Goal: Task Accomplishment & Management: Manage account settings

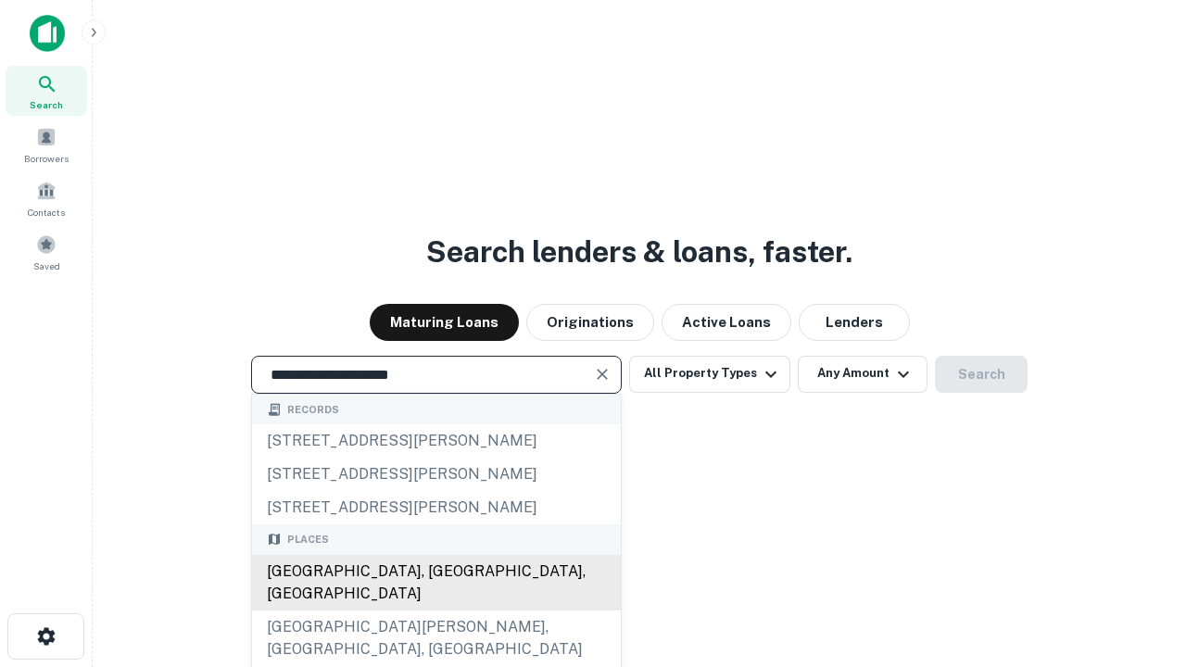
click at [436, 611] on div "[GEOGRAPHIC_DATA], [GEOGRAPHIC_DATA], [GEOGRAPHIC_DATA]" at bounding box center [436, 583] width 369 height 56
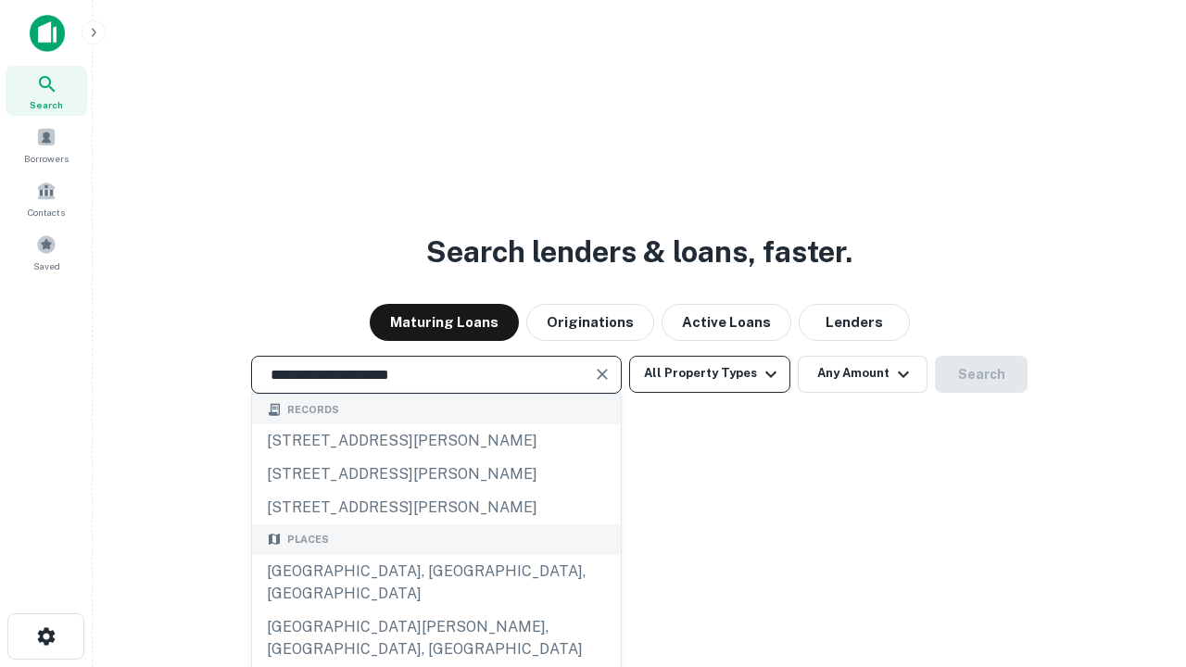
click at [710, 373] on button "All Property Types" at bounding box center [709, 374] width 161 height 37
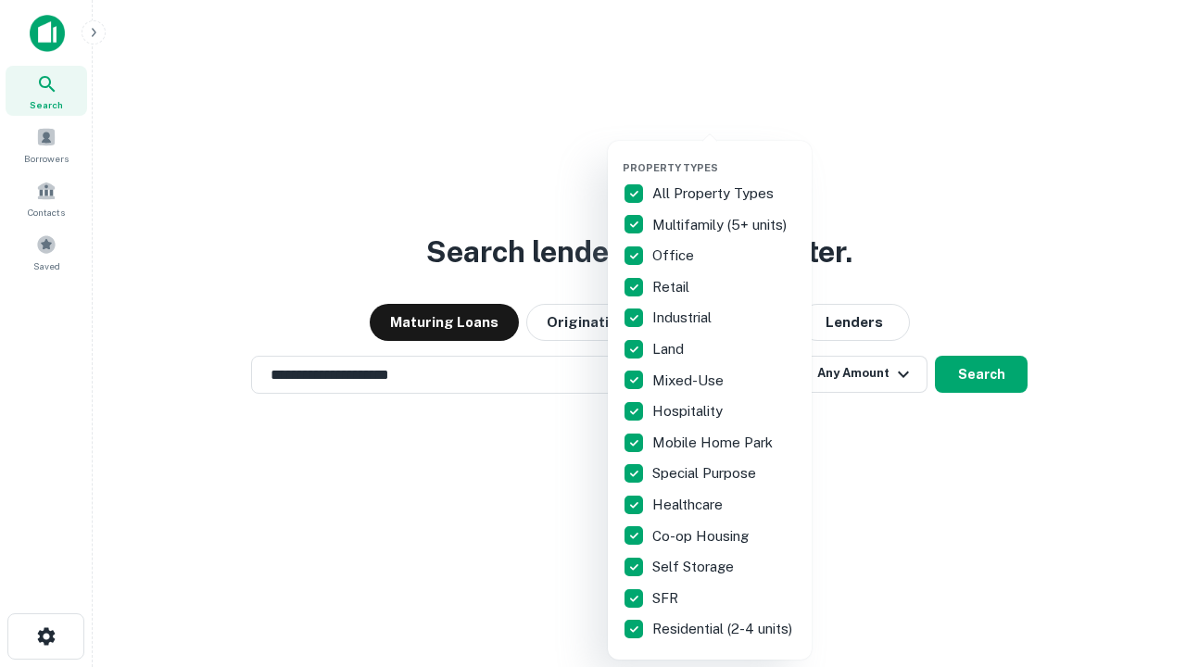
type input "**********"
click at [725, 156] on button "button" at bounding box center [725, 156] width 204 height 1
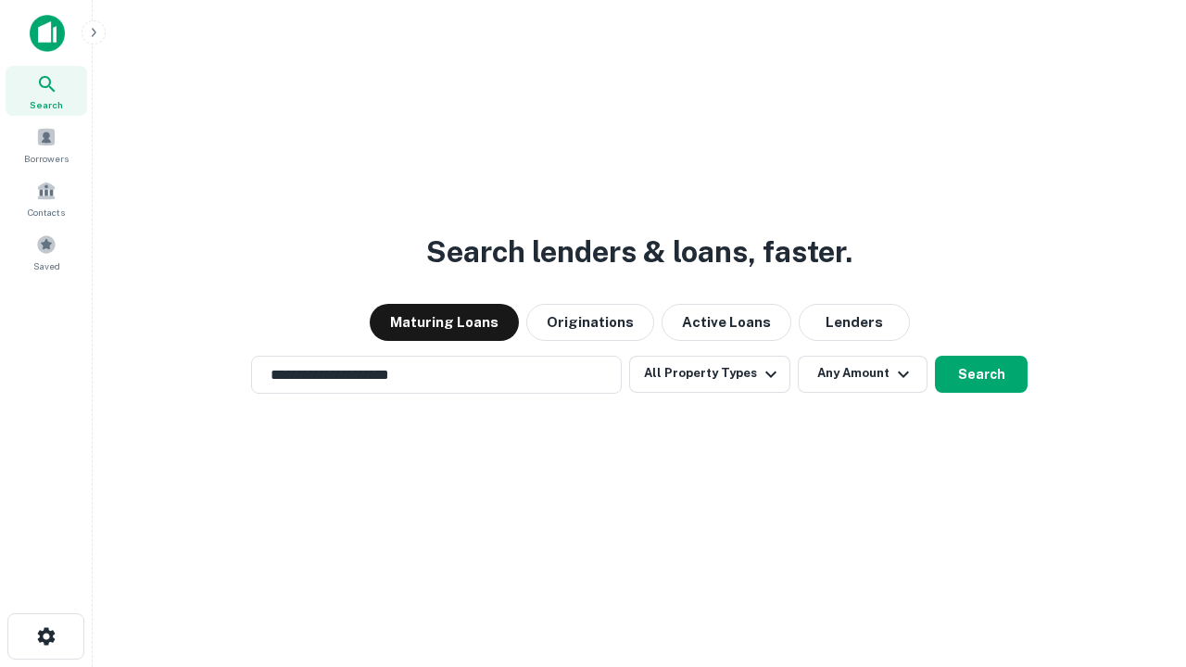
scroll to position [29, 0]
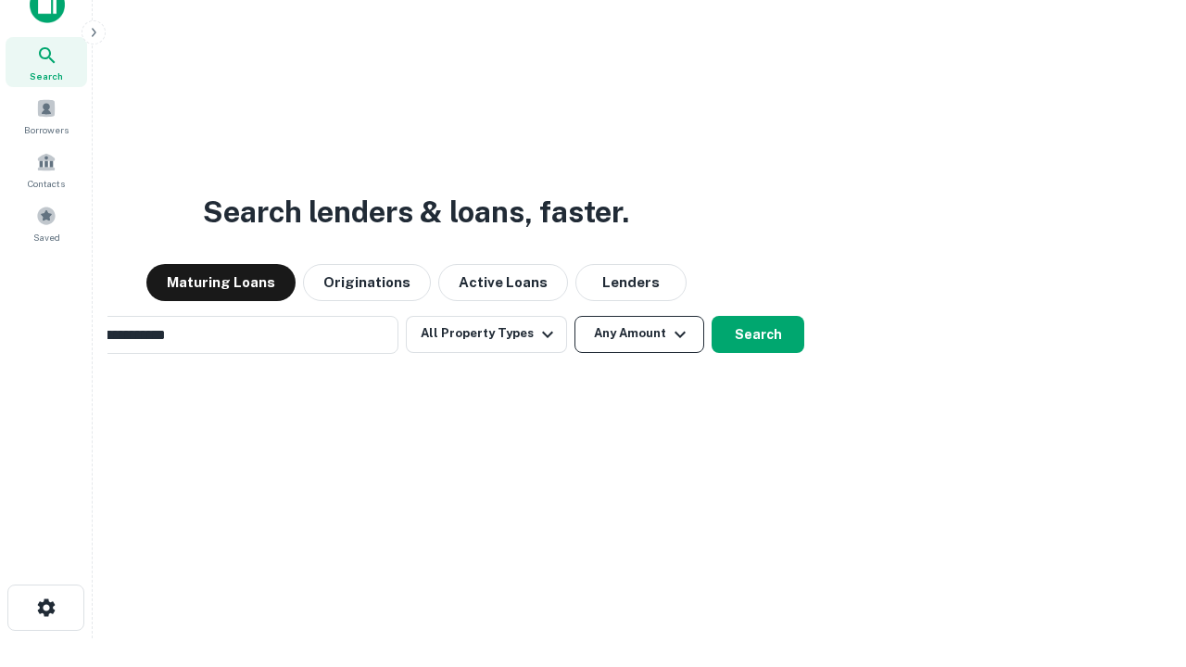
click at [575, 316] on button "Any Amount" at bounding box center [640, 334] width 130 height 37
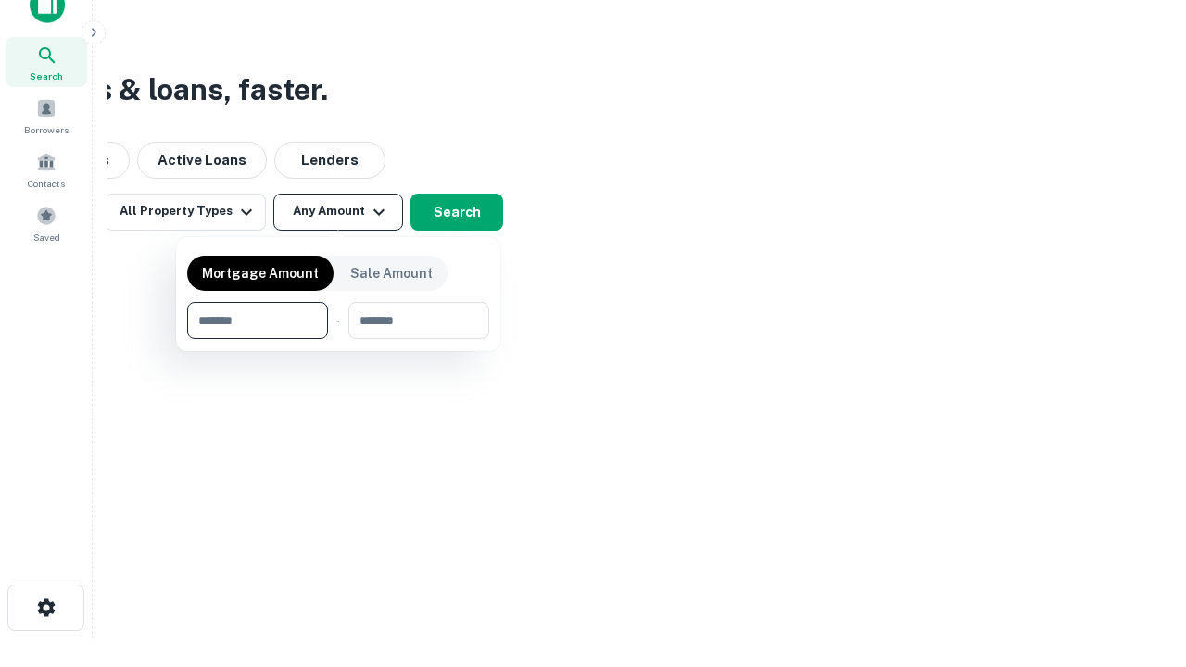
scroll to position [30, 0]
type input "*******"
click at [338, 339] on button "button" at bounding box center [338, 339] width 302 height 1
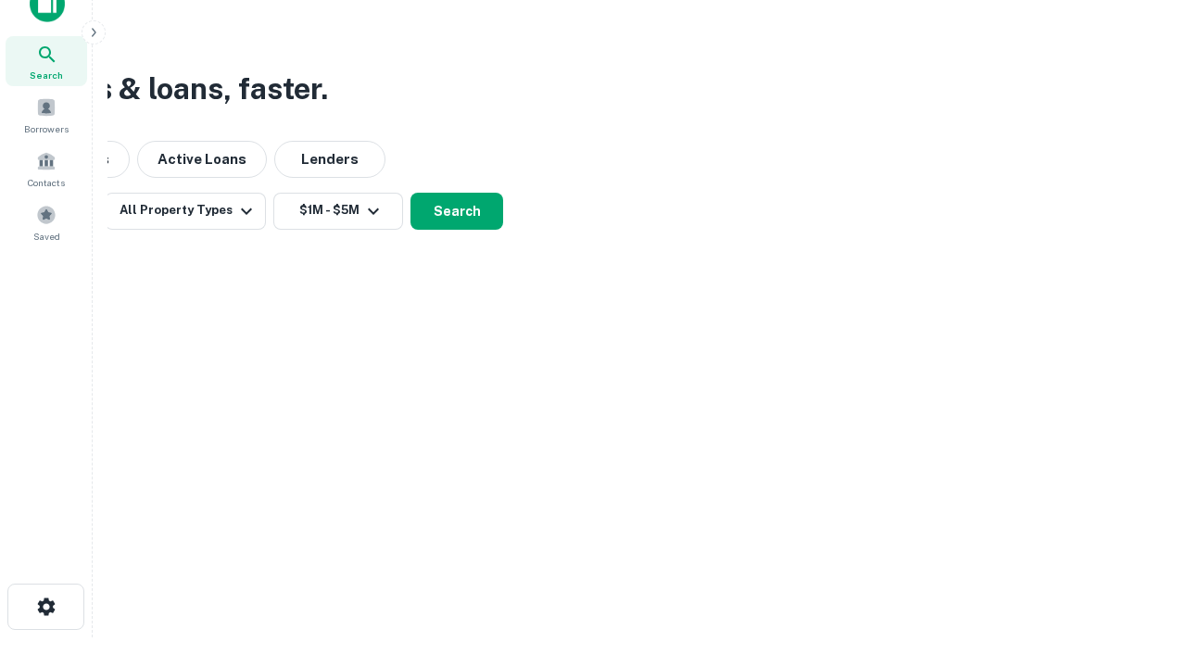
scroll to position [29, 0]
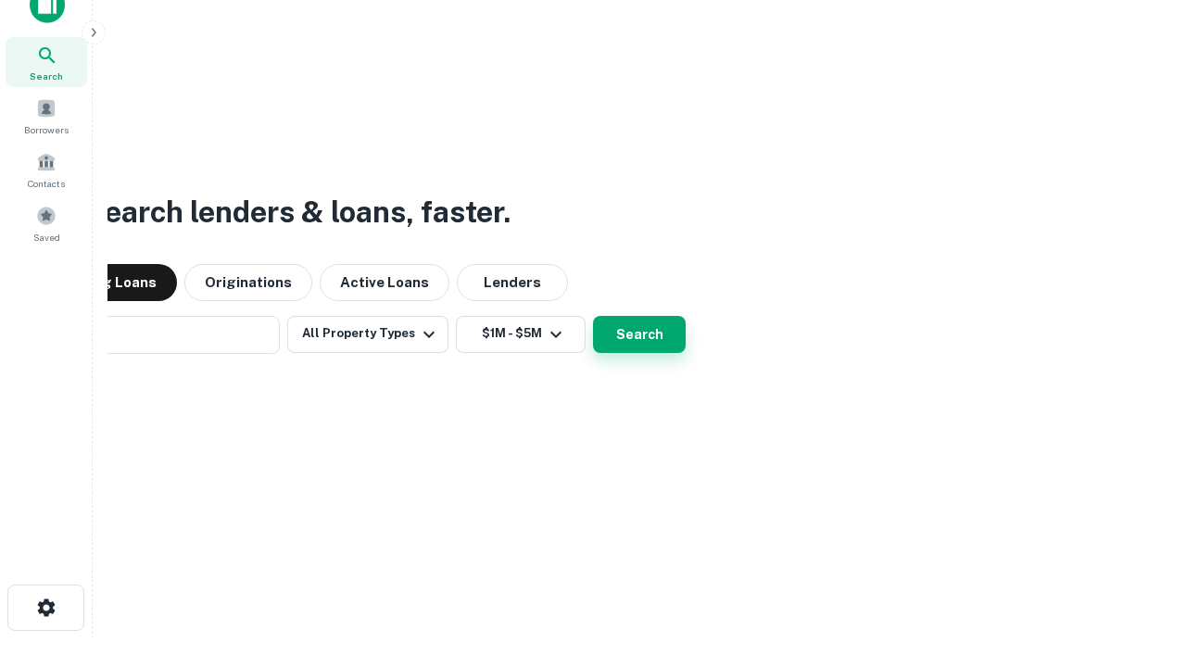
click at [593, 316] on button "Search" at bounding box center [639, 334] width 93 height 37
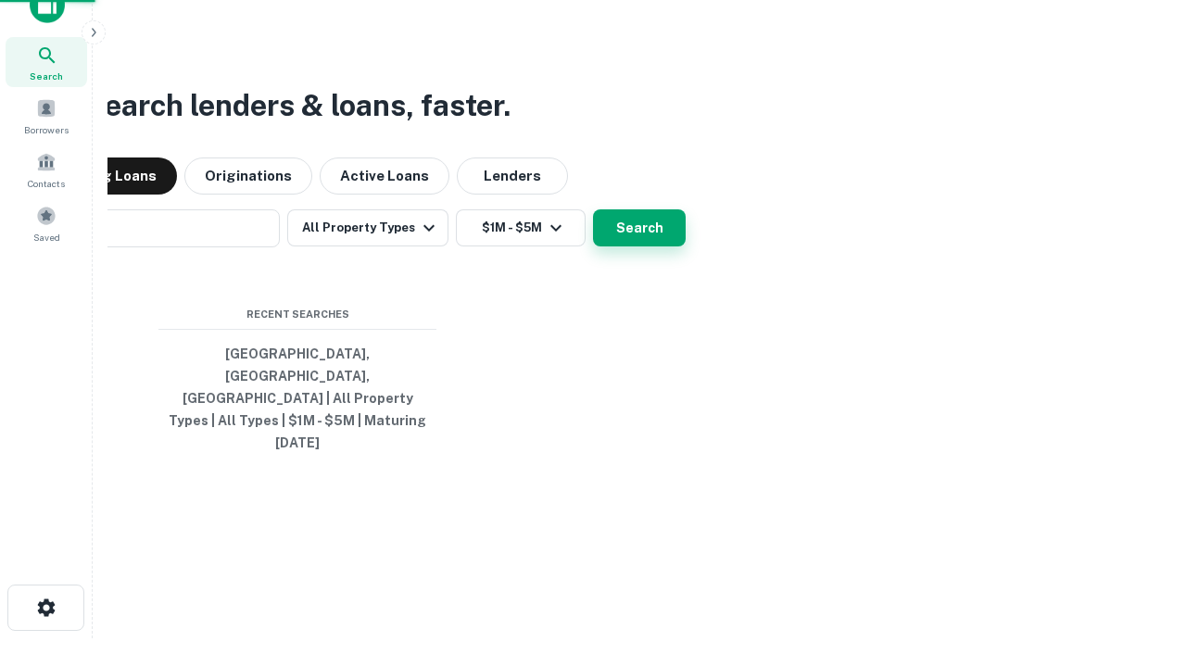
scroll to position [30, 0]
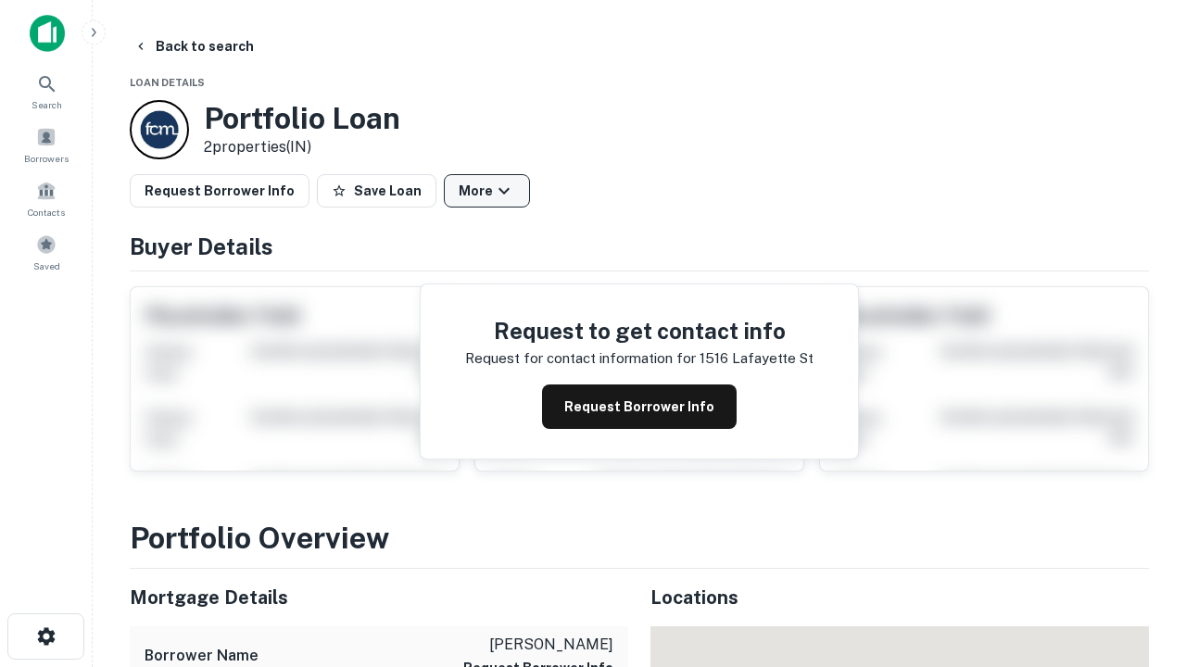
click at [486, 191] on button "More" at bounding box center [487, 190] width 86 height 33
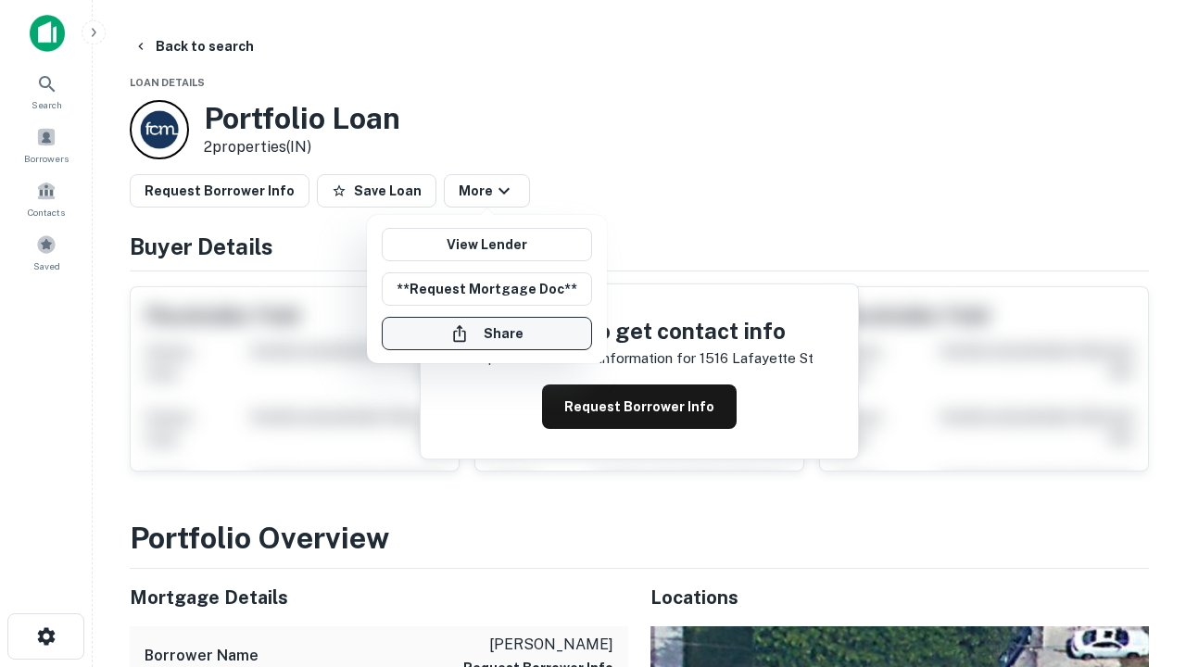
click at [486, 334] on button "Share" at bounding box center [487, 333] width 210 height 33
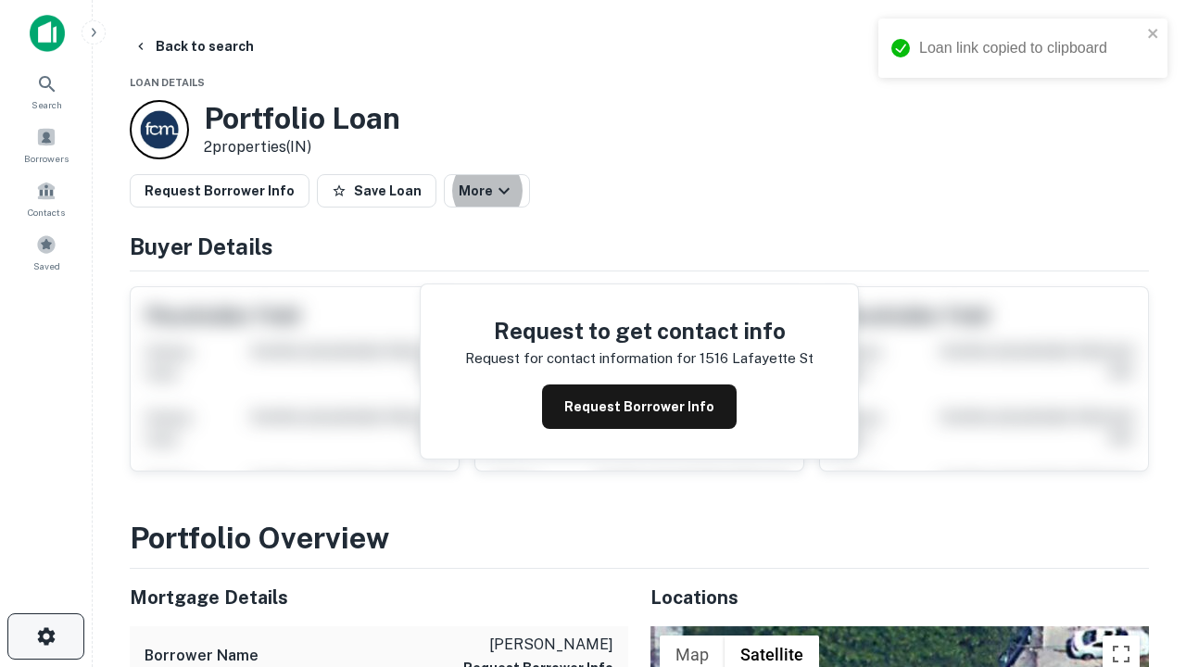
click at [45, 637] on icon "button" at bounding box center [46, 636] width 22 height 22
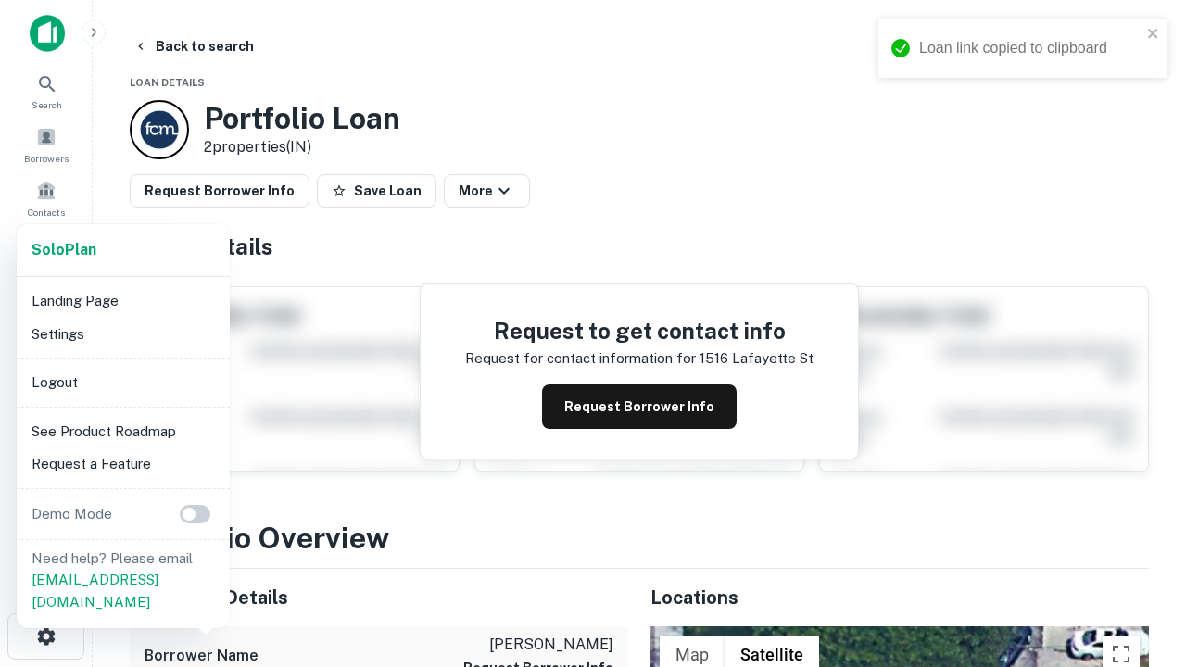
click at [122, 382] on li "Logout" at bounding box center [123, 382] width 198 height 33
